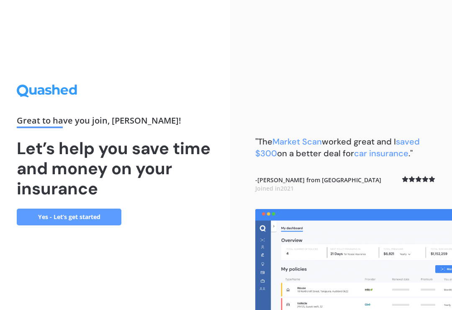
scroll to position [13, 0]
click at [95, 217] on link "Yes - Let’s get started" at bounding box center [69, 216] width 105 height 17
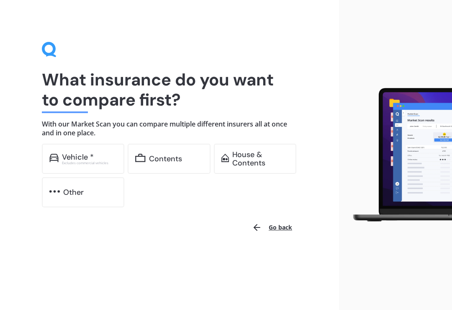
click at [176, 158] on div "Contents" at bounding box center [165, 158] width 33 height 8
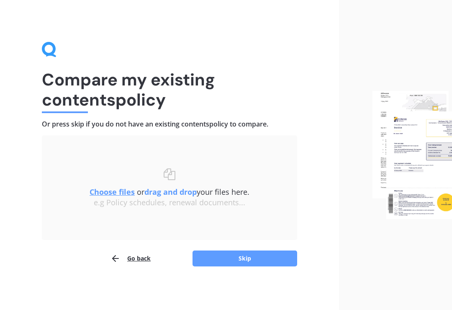
click at [255, 259] on button "Skip" at bounding box center [244, 258] width 105 height 16
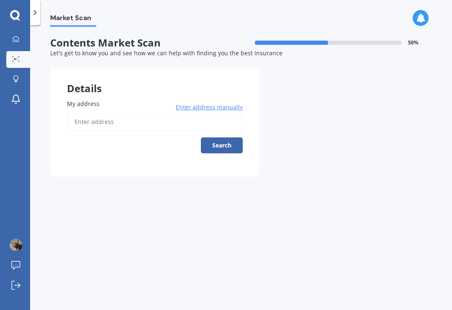
click at [96, 120] on input "My address" at bounding box center [155, 122] width 176 height 18
type input "26A David Street, Morrinsville 3300"
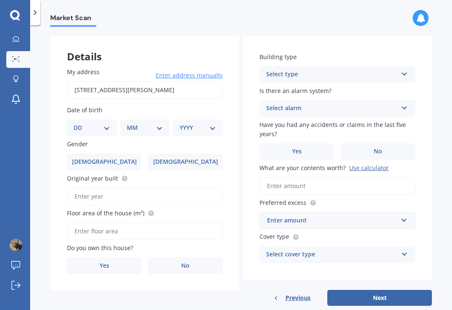
scroll to position [31, 0]
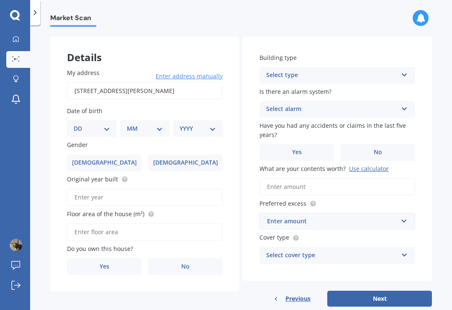
click at [107, 120] on div "DD 01 02 03 04 05 06 07 08 09 10 11 12 13 14 15 16 17 18 19 20 21 22 23 24 25 2…" at bounding box center [92, 128] width 50 height 17
click at [105, 131] on select "DD 01 02 03 04 05 06 07 08 09 10 11 12 13 14 15 16 17 18 19 20 21 22 23 24 25 2…" at bounding box center [92, 128] width 36 height 9
select select "21"
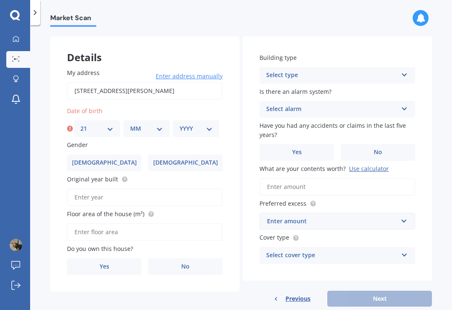
click at [162, 126] on select "MM 01 02 03 04 05 06 07 08 09 10 11 12" at bounding box center [146, 128] width 33 height 9
select select "01"
click at [208, 129] on select "YYYY 2009 2008 2007 2006 2005 2004 2003 2002 2001 2000 1999 1998 1997 1996 1995…" at bounding box center [195, 128] width 33 height 9
select select "1957"
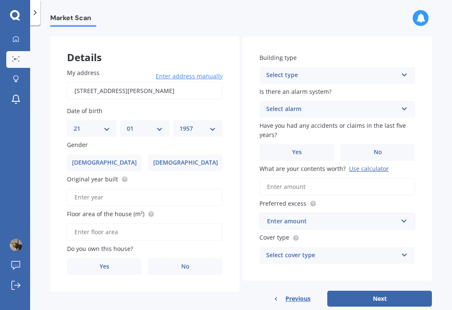
click at [220, 155] on label "Female" at bounding box center [185, 162] width 74 height 17
click at [0, 0] on input "Female" at bounding box center [0, 0] width 0 height 0
click at [188, 188] on input "Original year built" at bounding box center [145, 197] width 156 height 18
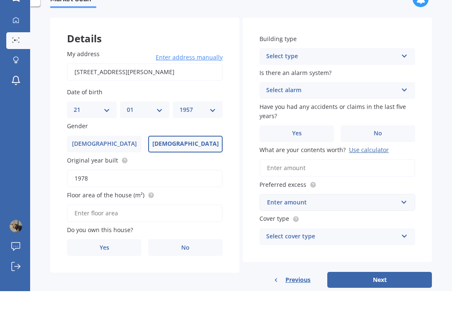
scroll to position [13, 0]
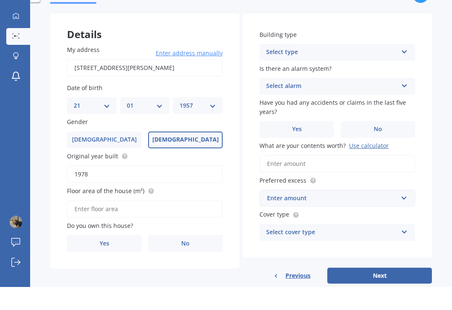
type input "1978"
click at [176, 223] on input "Floor area of the house (m²)" at bounding box center [145, 232] width 156 height 18
type input "120"
click at [129, 258] on label "Yes" at bounding box center [104, 266] width 74 height 17
click at [0, 0] on input "Yes" at bounding box center [0, 0] width 0 height 0
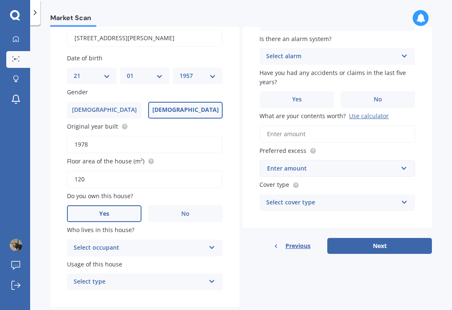
scroll to position [83, 0]
click at [211, 243] on icon at bounding box center [211, 246] width 7 height 6
click at [210, 257] on div "Owner" at bounding box center [144, 264] width 155 height 15
click at [214, 277] on icon at bounding box center [211, 280] width 7 height 6
click at [207, 291] on div "Permanent" at bounding box center [144, 298] width 155 height 15
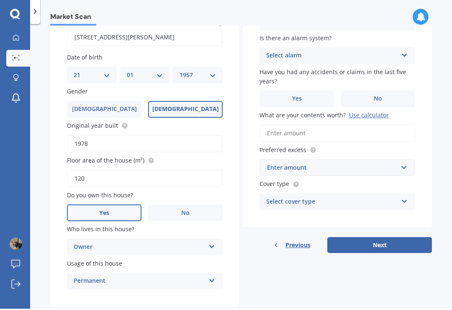
scroll to position [0, 0]
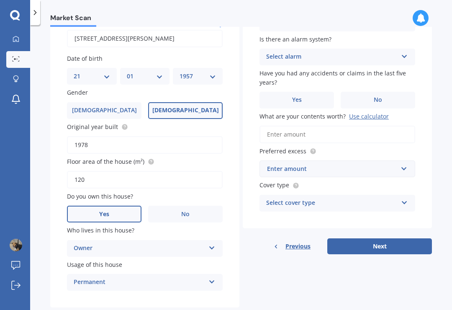
click at [405, 54] on icon at bounding box center [404, 55] width 7 height 6
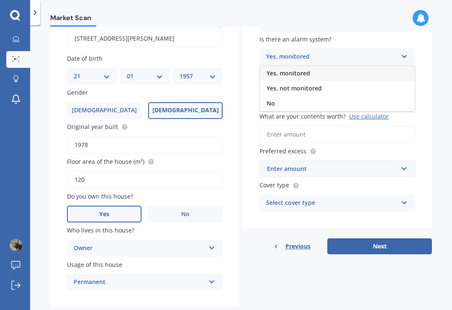
click at [300, 101] on div "No" at bounding box center [337, 103] width 155 height 15
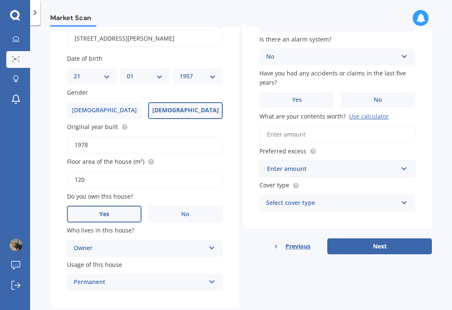
click at [386, 94] on label "No" at bounding box center [378, 100] width 74 height 17
click at [0, 0] on input "No" at bounding box center [0, 0] width 0 height 0
click at [318, 165] on div "Enter amount" at bounding box center [332, 168] width 131 height 9
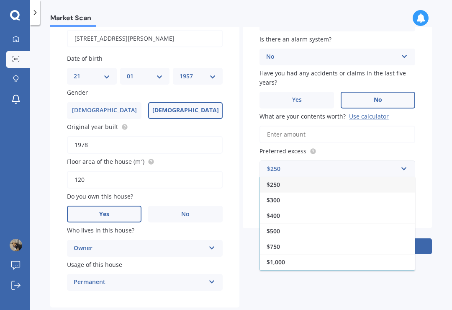
click at [282, 228] on div "$500" at bounding box center [337, 230] width 155 height 15
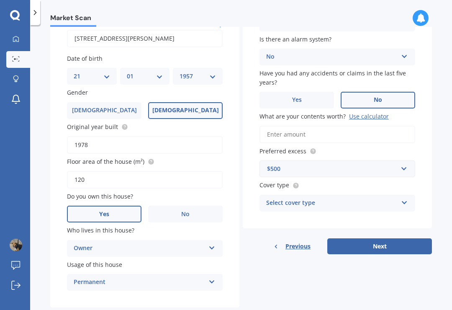
click at [406, 198] on icon at bounding box center [404, 201] width 7 height 6
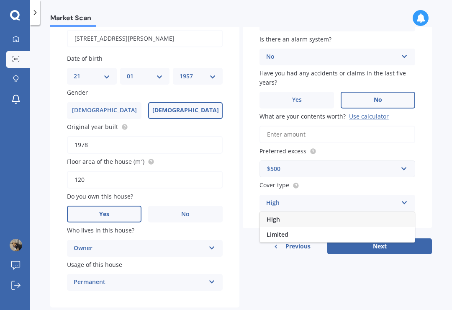
click at [310, 214] on div "High" at bounding box center [337, 219] width 155 height 15
click at [355, 133] on input "What are your contents worth? Use calculator" at bounding box center [337, 135] width 156 height 18
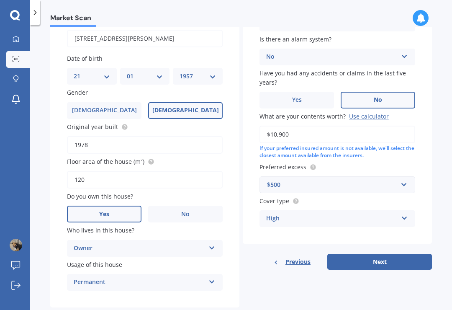
type input "$109,000"
click at [376, 254] on button "Next" at bounding box center [379, 262] width 105 height 16
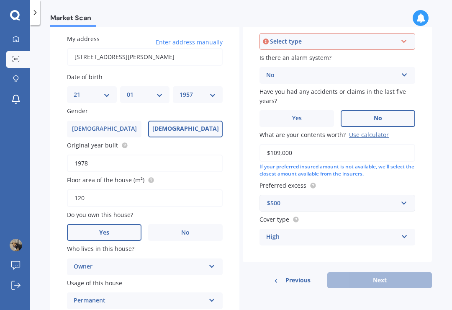
scroll to position [56, 0]
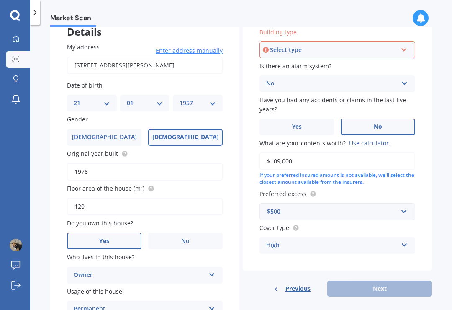
click at [403, 49] on icon at bounding box center [403, 48] width 7 height 6
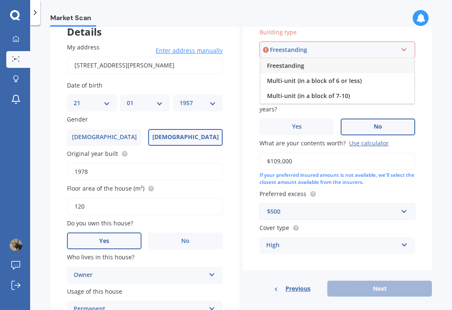
click at [292, 64] on span "Freestanding" at bounding box center [285, 66] width 37 height 8
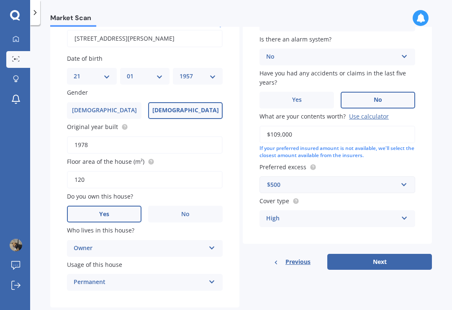
click at [397, 255] on button "Next" at bounding box center [379, 262] width 105 height 16
select select "21"
select select "01"
select select "1957"
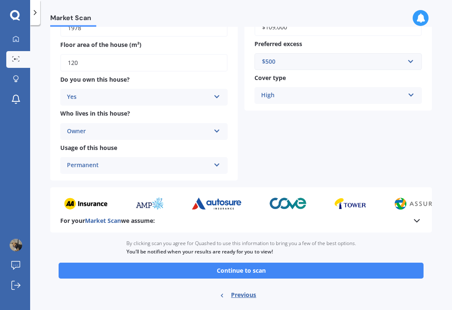
scroll to position [171, 0]
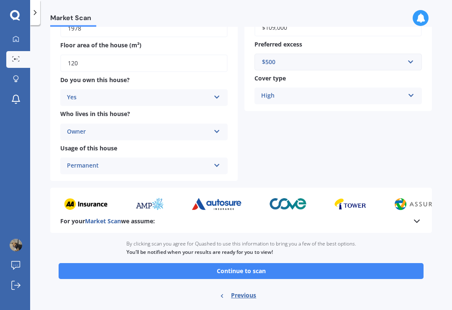
click at [372, 267] on button "Continue to scan" at bounding box center [241, 271] width 365 height 16
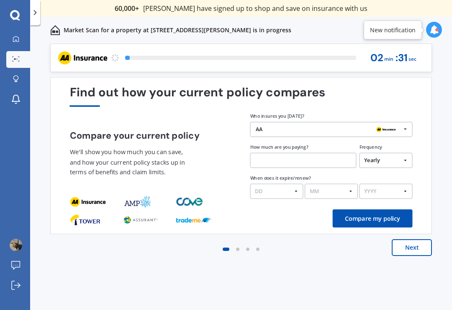
click at [401, 126] on icon at bounding box center [405, 129] width 11 height 14
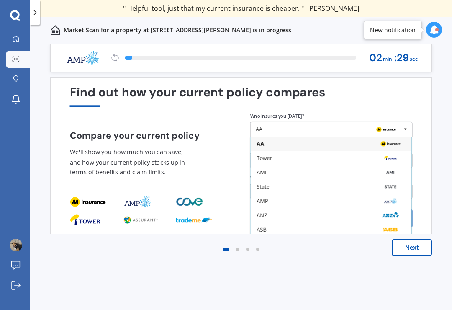
click at [274, 173] on div "AMI" at bounding box center [330, 172] width 149 height 6
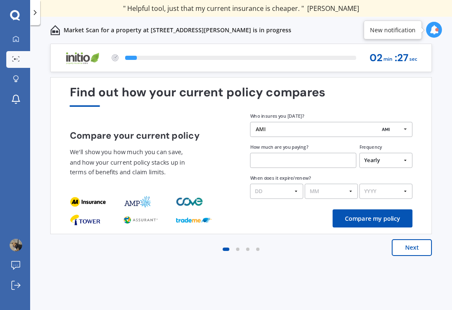
click at [290, 164] on input "text" at bounding box center [303, 160] width 106 height 15
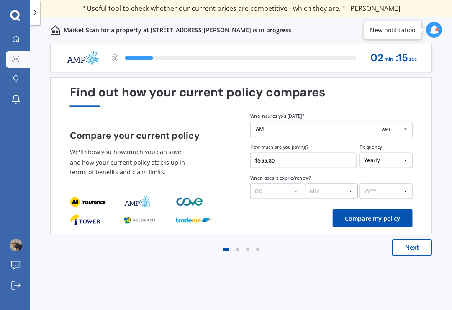
type input "$555.83"
click at [295, 193] on select "DD 01 02 03 04 05 06 07 08 09 10 11 12 13 14 15 16 17 18 19 20 21 22 23 24 25 2…" at bounding box center [276, 191] width 53 height 15
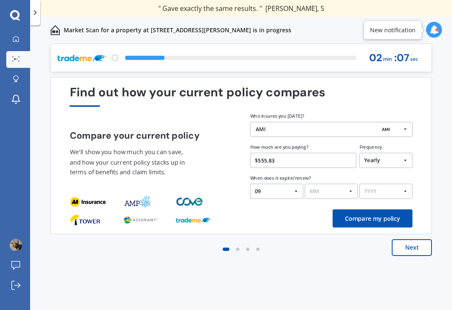
click at [297, 192] on select "DD 01 02 03 04 05 06 07 08 09 10 11 12 13 14 15 16 17 18 19 20 21 22 23 24 25 2…" at bounding box center [276, 191] width 53 height 15
select select "31"
click at [356, 192] on select "MM 01 02 03 04 05 06 07 08 09 10 11 12" at bounding box center [331, 191] width 53 height 15
select select "09"
click at [403, 190] on select "YYYY 2026 2025 2024" at bounding box center [385, 191] width 53 height 15
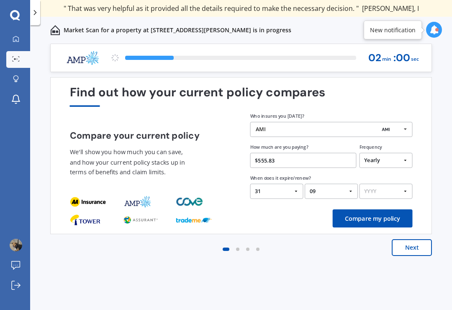
select select "2025"
click at [294, 189] on select "DD 01 02 03 04 05 06 07 08 09 10 11 12 13 14 15 16 17 18 19 20 21 22 23 24 25 2…" at bounding box center [276, 191] width 53 height 15
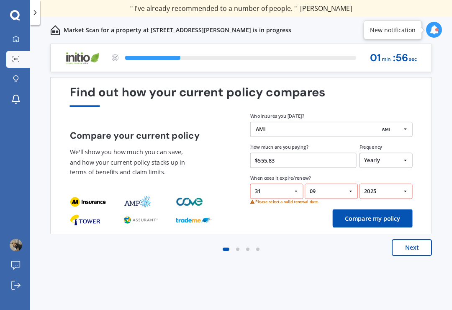
select select "30"
click at [389, 218] on button "Compare my policy" at bounding box center [373, 218] width 80 height 18
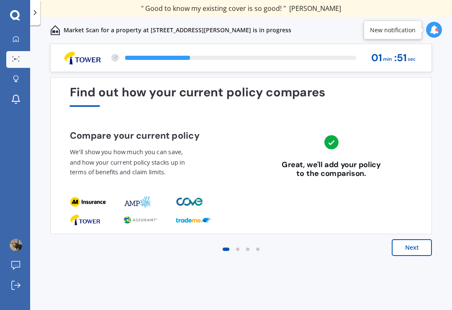
click at [418, 243] on button "Next" at bounding box center [412, 247] width 40 height 17
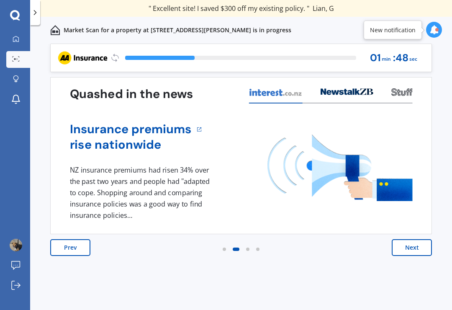
click at [420, 246] on button "Next" at bounding box center [412, 247] width 40 height 17
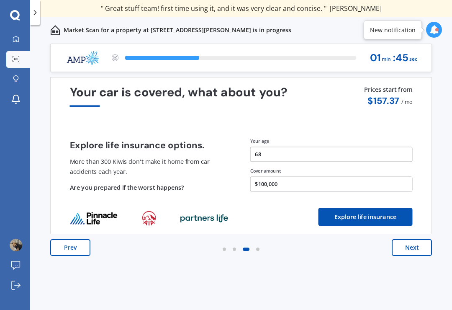
click at [419, 245] on button "Next" at bounding box center [412, 247] width 40 height 17
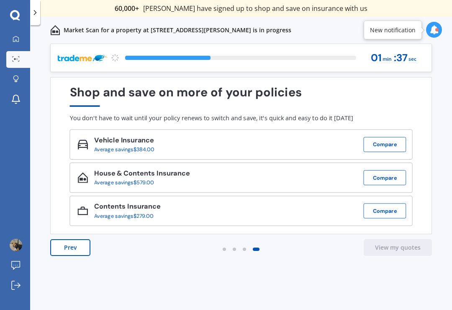
click at [397, 209] on button "Compare" at bounding box center [385, 210] width 43 height 15
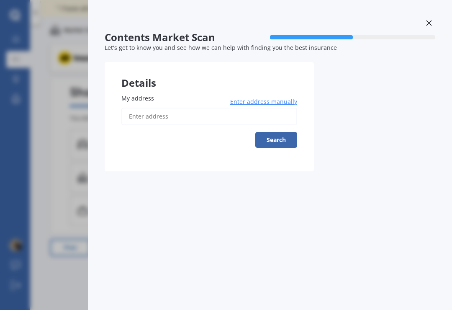
click at [423, 27] on div at bounding box center [429, 24] width 13 height 15
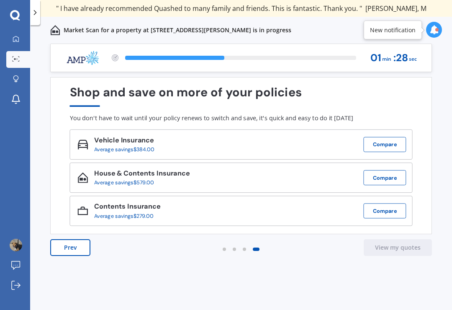
click at [433, 29] on icon at bounding box center [433, 29] width 9 height 9
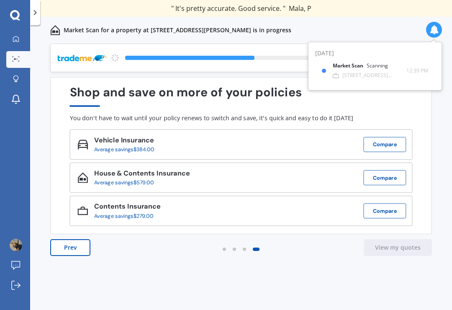
click at [438, 31] on icon at bounding box center [433, 29] width 9 height 9
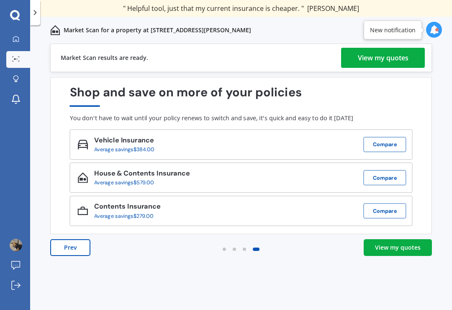
click at [380, 62] on div "View my quotes" at bounding box center [383, 58] width 51 height 20
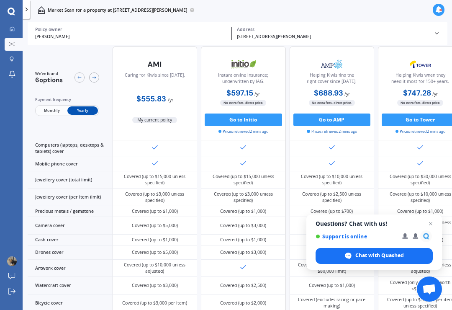
scroll to position [171, 0]
